Goal: Find specific page/section: Find specific page/section

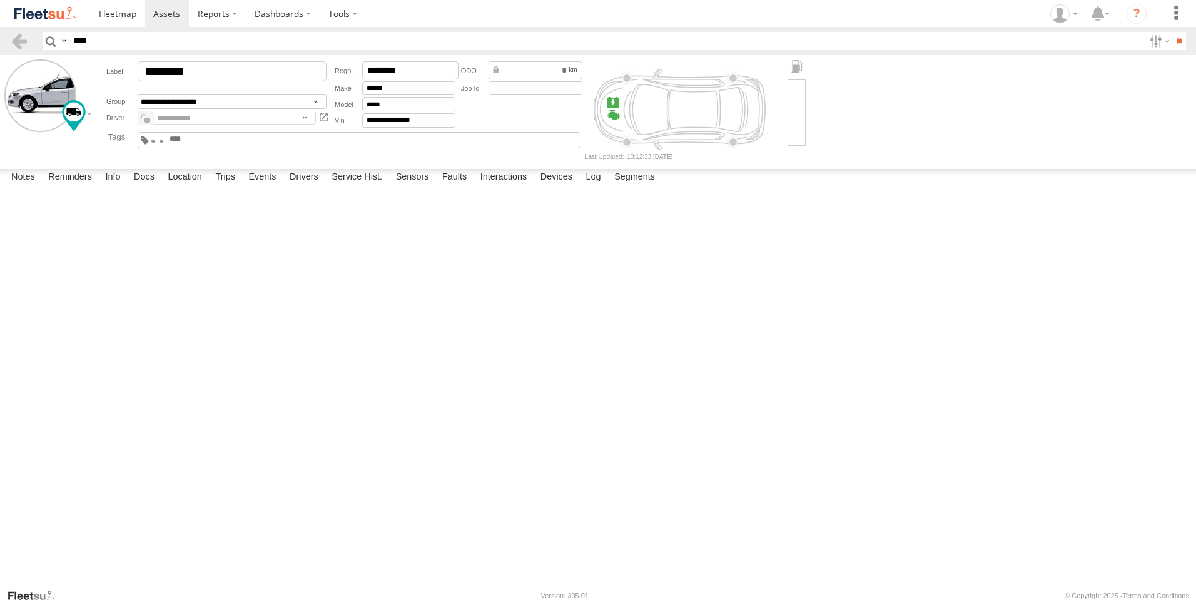
type input "****"
click at [1172, 32] on input "**" at bounding box center [1179, 41] width 14 height 18
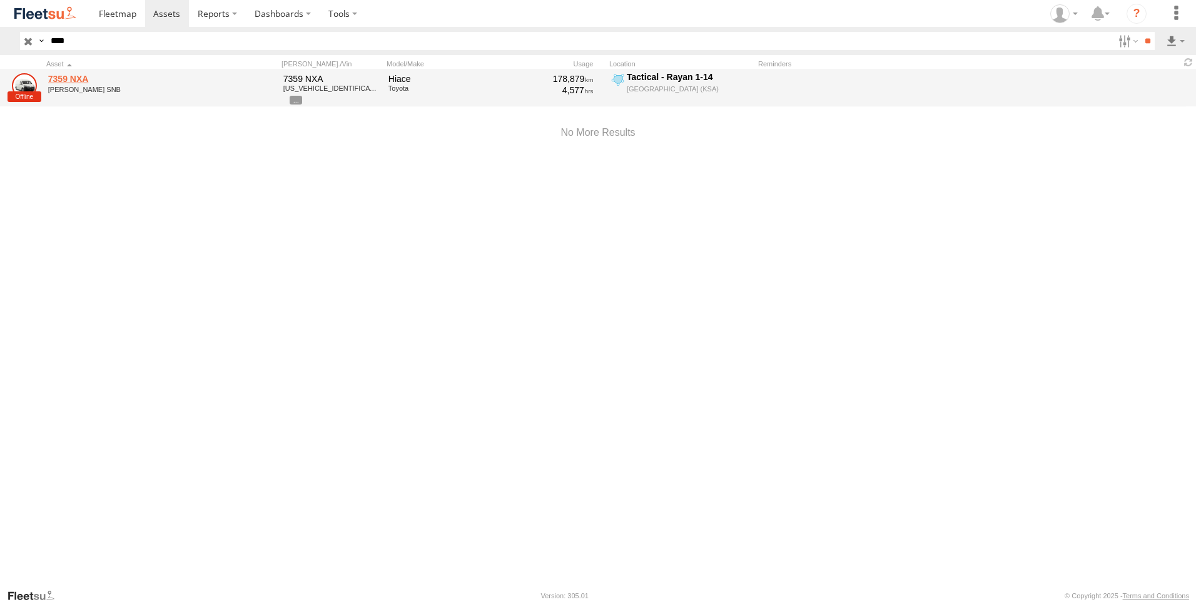
click at [63, 81] on link "7359 NXA" at bounding box center [133, 78] width 171 height 11
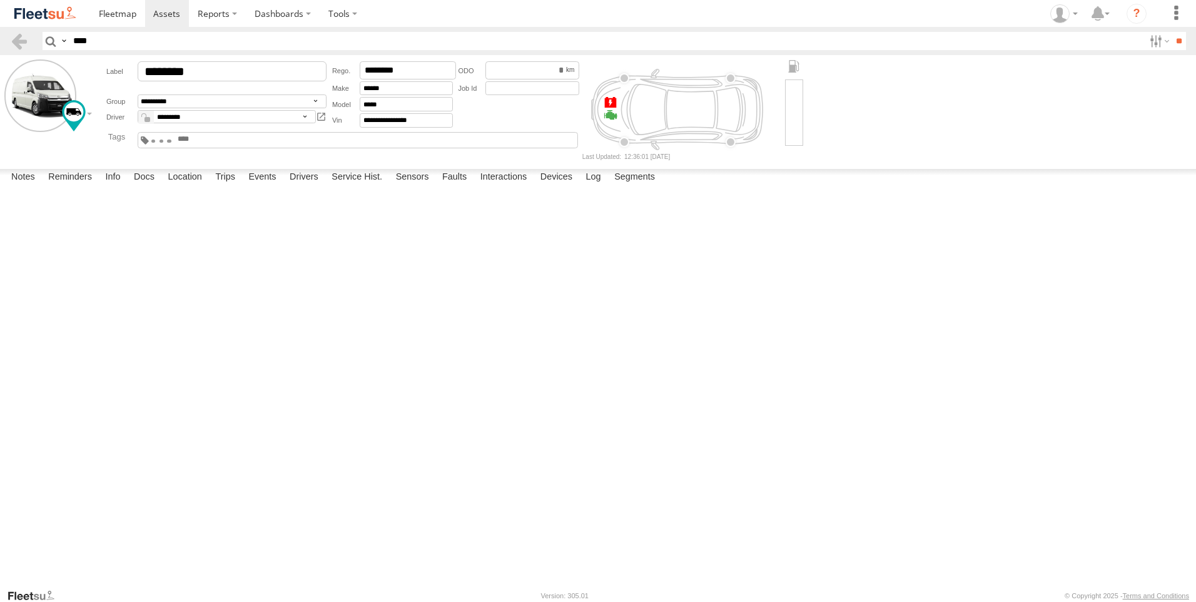
click at [308, 186] on label "Drivers" at bounding box center [303, 178] width 41 height 18
